Goal: Task Accomplishment & Management: Manage account settings

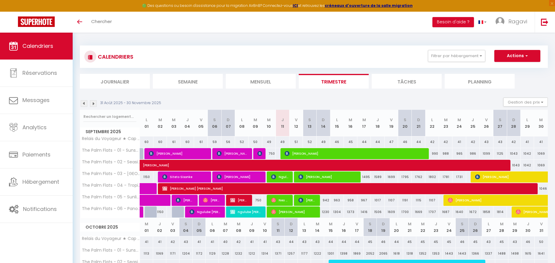
click at [193, 77] on li "Semaine" at bounding box center [188, 81] width 70 height 15
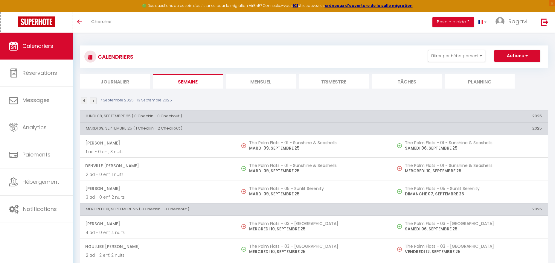
click at [27, 27] on img at bounding box center [36, 21] width 37 height 10
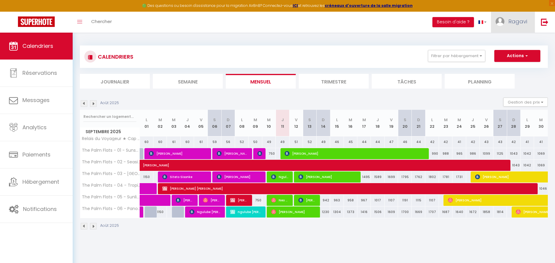
click at [524, 22] on span "Ragavi" at bounding box center [517, 21] width 19 height 7
click at [531, 22] on link "Ragavi" at bounding box center [513, 22] width 44 height 21
click at [543, 26] on link at bounding box center [544, 22] width 20 height 21
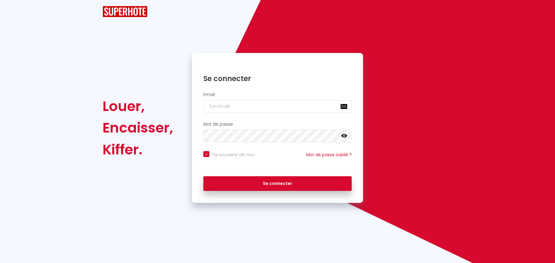
checkbox input "true"
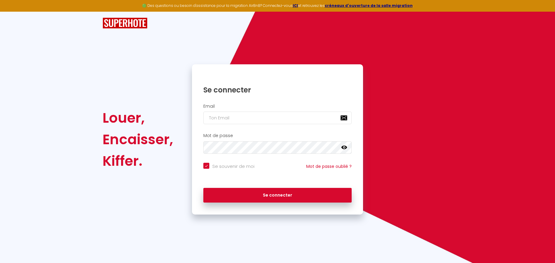
click at [299, 111] on div "Email" at bounding box center [277, 114] width 163 height 21
click at [297, 118] on input "email" at bounding box center [277, 117] width 148 height 13
type input "relaisduvoyageur+ambassadeur@gmail.com"
checkbox input "true"
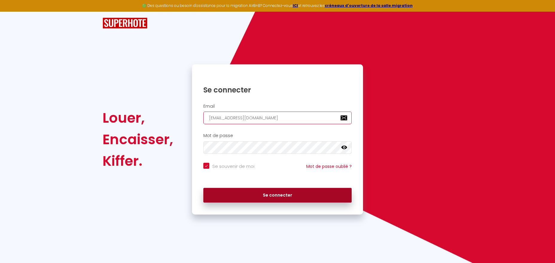
type input "relaisduvoyageur+ambassadeur@gmail.com"
click at [284, 198] on button "Se connecter" at bounding box center [277, 195] width 148 height 15
checkbox input "true"
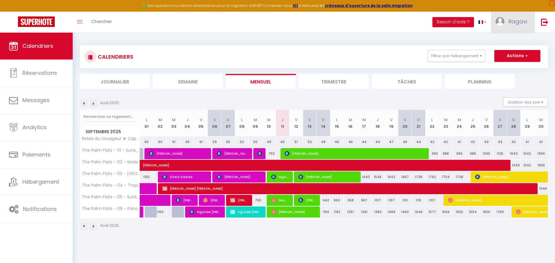
drag, startPoint x: 519, startPoint y: 24, endPoint x: 526, endPoint y: 24, distance: 7.2
click at [519, 24] on span "Ragavi" at bounding box center [517, 21] width 19 height 7
click at [549, 24] on link at bounding box center [544, 22] width 20 height 21
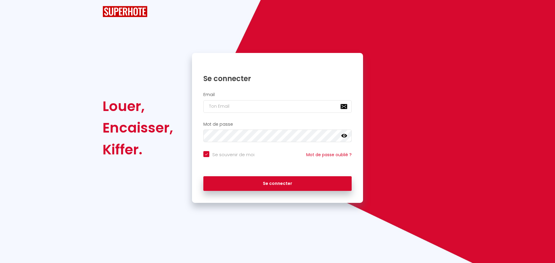
checkbox input "true"
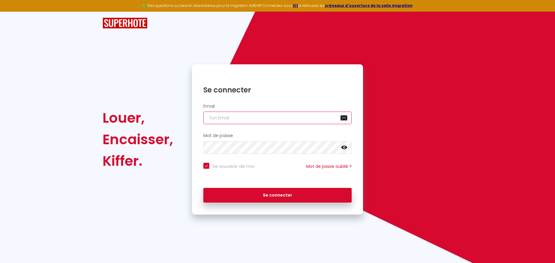
click at [258, 116] on input "email" at bounding box center [277, 117] width 148 height 13
type input "[EMAIL_ADDRESS][DOMAIN_NAME]"
checkbox input "true"
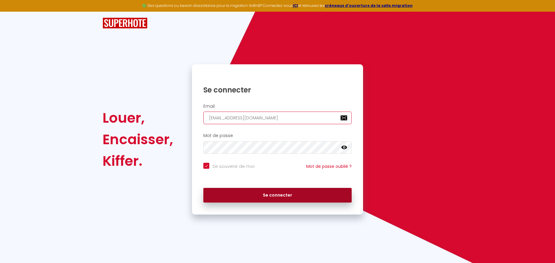
type input "[EMAIL_ADDRESS][DOMAIN_NAME]"
click at [269, 200] on button "Se connecter" at bounding box center [277, 195] width 148 height 15
checkbox input "true"
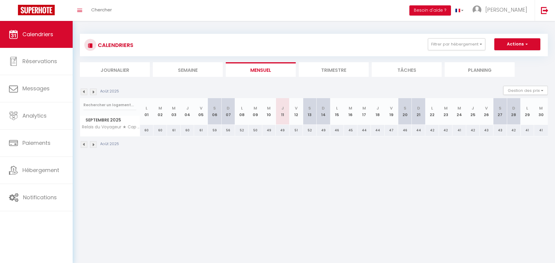
click at [338, 68] on li "Trimestre" at bounding box center [333, 69] width 70 height 15
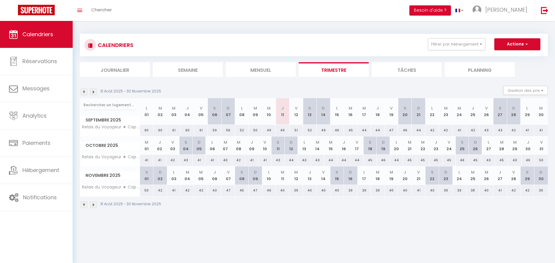
click at [87, 89] on div "31 Août 2025 - 30 Novembre 2025" at bounding box center [121, 91] width 83 height 7
click at [86, 92] on img at bounding box center [84, 91] width 7 height 7
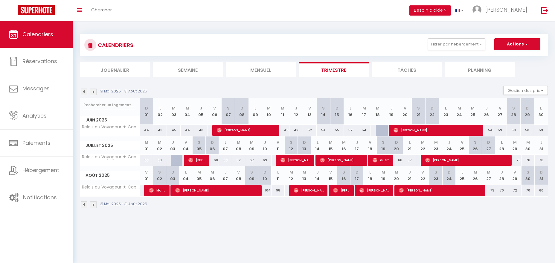
click at [86, 92] on img at bounding box center [84, 91] width 7 height 7
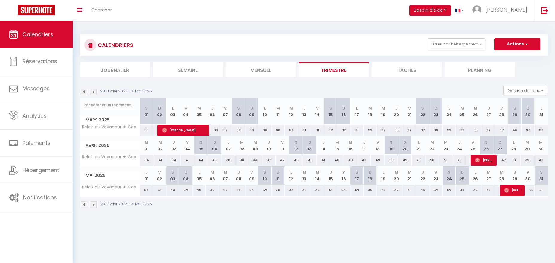
click at [86, 92] on img at bounding box center [84, 91] width 7 height 7
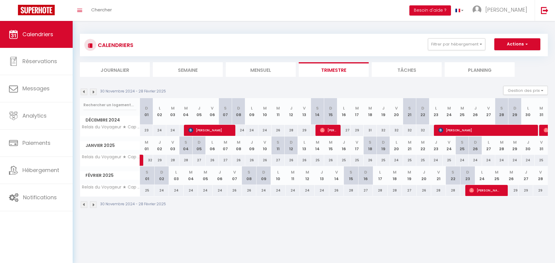
click at [85, 90] on img at bounding box center [84, 91] width 7 height 7
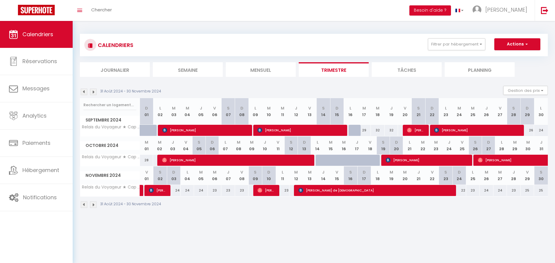
click at [85, 90] on img at bounding box center [84, 91] width 7 height 7
